Goal: Find specific page/section: Find specific page/section

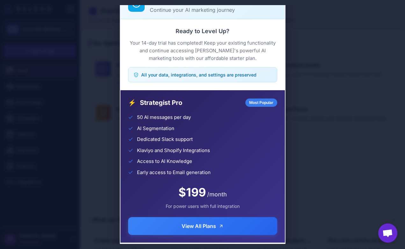
click at [345, 95] on div "Trial Complete Continue your AI marketing journey Ready to Level Up? Your 14-da…" at bounding box center [202, 124] width 405 height 239
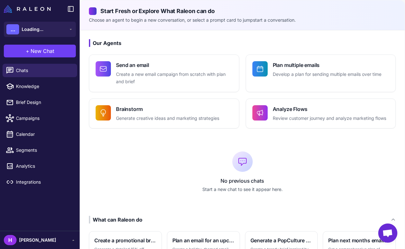
scroll to position [808, 0]
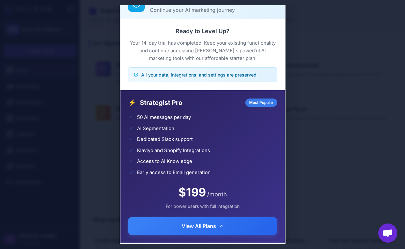
click at [355, 54] on div "Trial Complete Continue your AI marketing journey Ready to Level Up? Your 14-da…" at bounding box center [202, 124] width 405 height 239
drag, startPoint x: 354, startPoint y: 62, endPoint x: 152, endPoint y: 69, distance: 201.9
click at [354, 62] on div "Trial Complete Continue your AI marketing journey Ready to Level Up? Your 14-da…" at bounding box center [202, 124] width 405 height 239
drag, startPoint x: 70, startPoint y: 66, endPoint x: 24, endPoint y: 9, distance: 73.4
click at [70, 66] on div "Trial Complete Continue your AI marketing journey Ready to Level Up? Your 14-da…" at bounding box center [202, 124] width 405 height 239
